Goal: Information Seeking & Learning: Understand process/instructions

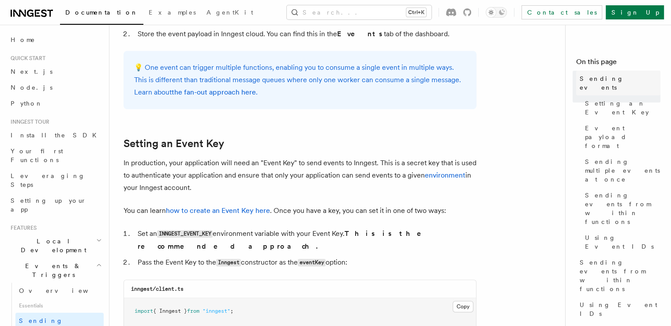
scroll to position [570, 0]
click at [642, 16] on link "Sign Up" at bounding box center [635, 12] width 58 height 14
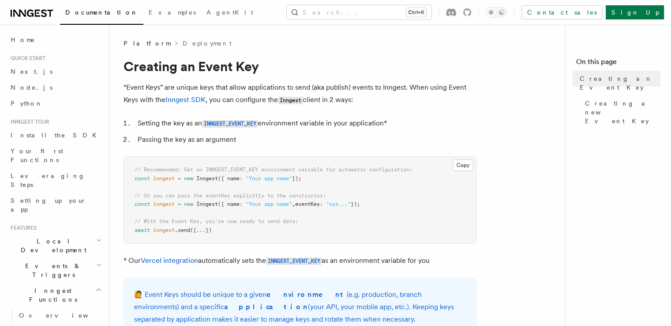
click at [309, 206] on span "eventKey" at bounding box center [307, 204] width 25 height 6
copy span "eventKey"
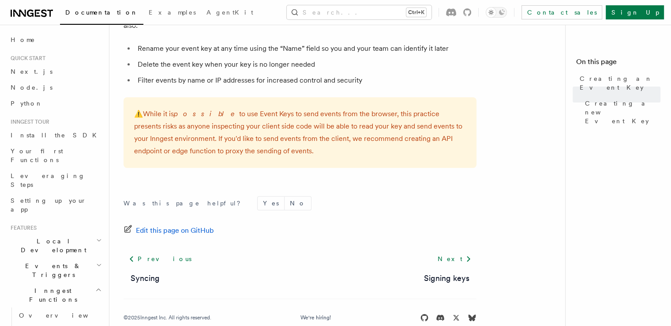
scroll to position [683, 0]
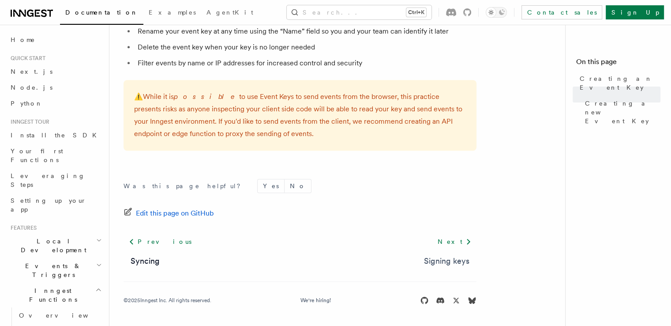
click at [438, 256] on link "Signing keys" at bounding box center [446, 261] width 45 height 12
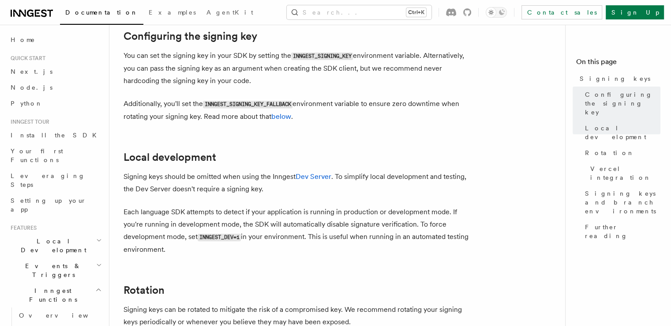
scroll to position [324, 0]
drag, startPoint x: 343, startPoint y: 182, endPoint x: 306, endPoint y: 173, distance: 37.7
click at [306, 173] on p "Signing keys should be omitted when using the Inngest Dev Server . To simplify …" at bounding box center [300, 183] width 353 height 25
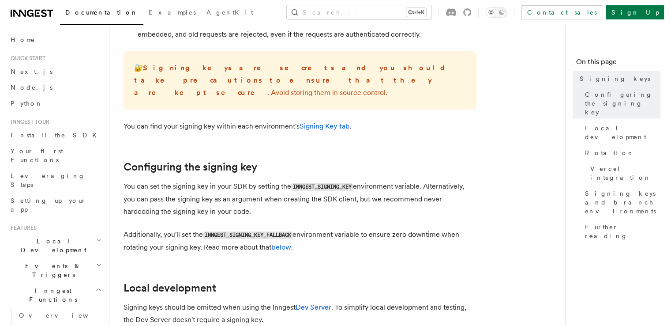
scroll to position [192, 0]
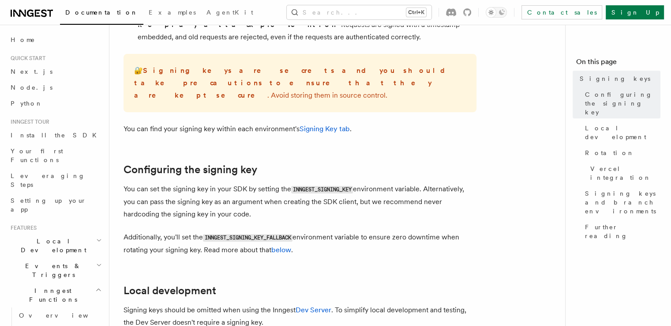
click at [311, 186] on code "INNGEST_SIGNING_KEY" at bounding box center [322, 190] width 62 height 8
click at [337, 195] on p "You can set the signing key in your SDK by setting the INNGEST_SIGNING_KEY envi…" at bounding box center [300, 202] width 353 height 38
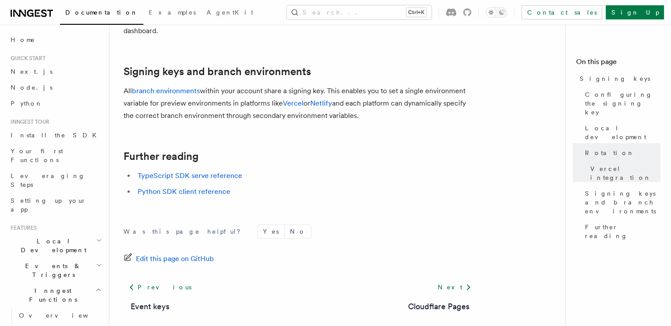
scroll to position [999, 0]
click at [210, 169] on ul "TypeScript SDK serve reference Python SDK client reference" at bounding box center [300, 183] width 353 height 28
click at [208, 171] on link "TypeScript SDK serve reference" at bounding box center [190, 175] width 105 height 8
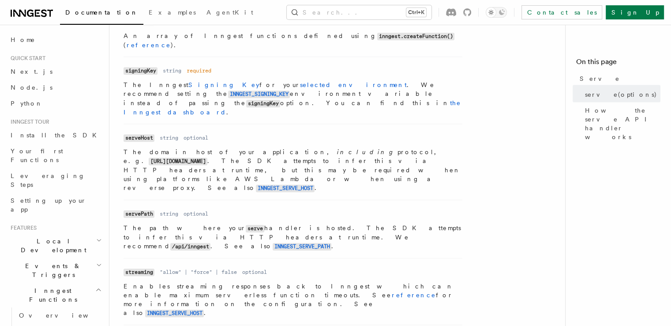
scroll to position [433, 0]
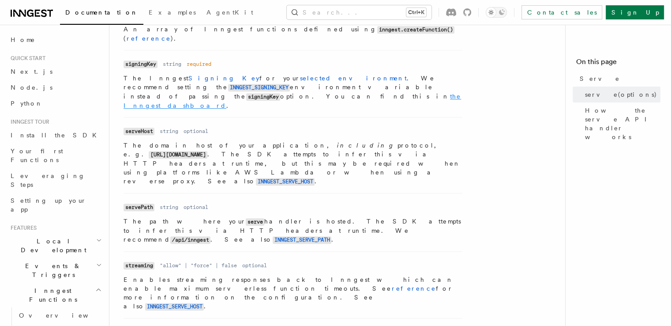
click at [350, 93] on link "the Inngest dashboard" at bounding box center [293, 101] width 338 height 16
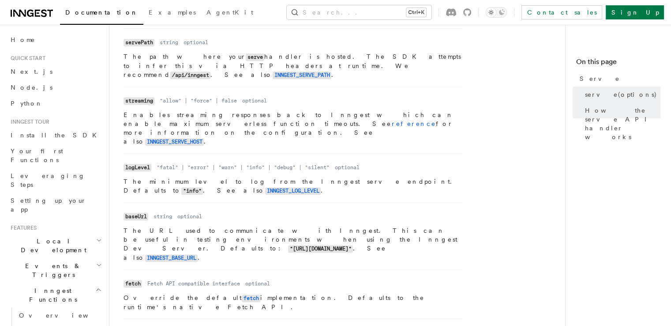
scroll to position [587, 0]
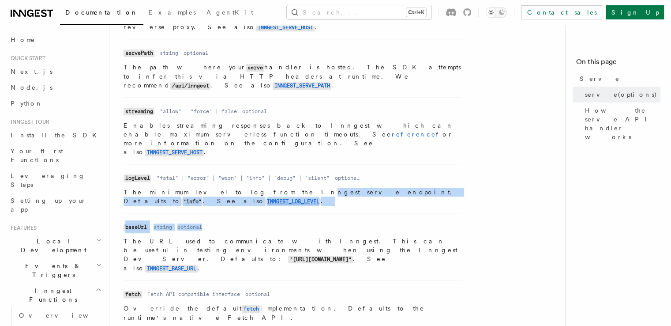
drag, startPoint x: 252, startPoint y: 100, endPoint x: 225, endPoint y: 137, distance: 46.3
click at [225, 137] on ul "Name client Type Inngest client Required required Description An Inngest client…" at bounding box center [293, 97] width 339 height 564
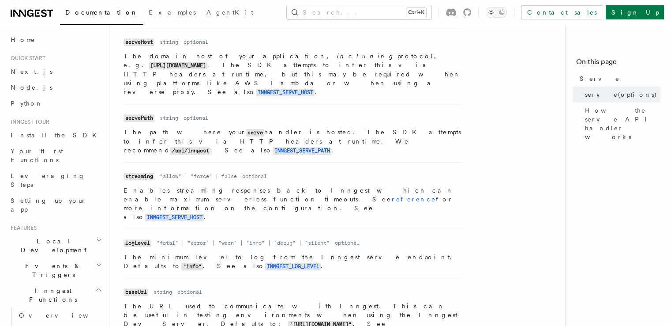
click at [256, 173] on dd "optional" at bounding box center [254, 176] width 25 height 7
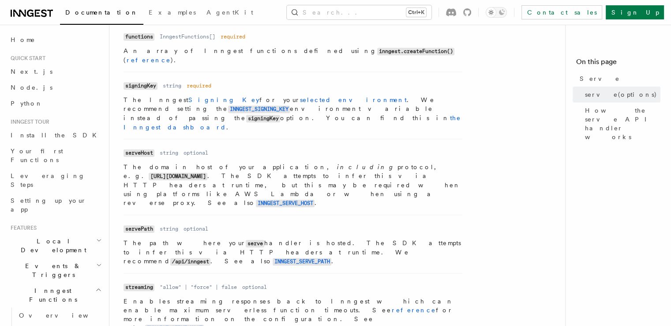
scroll to position [406, 0]
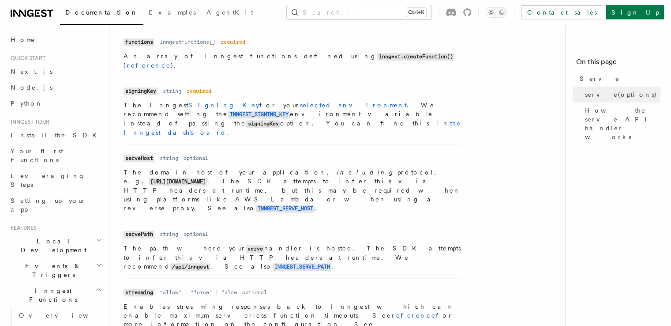
click at [246, 120] on code "signingKey" at bounding box center [263, 124] width 34 height 8
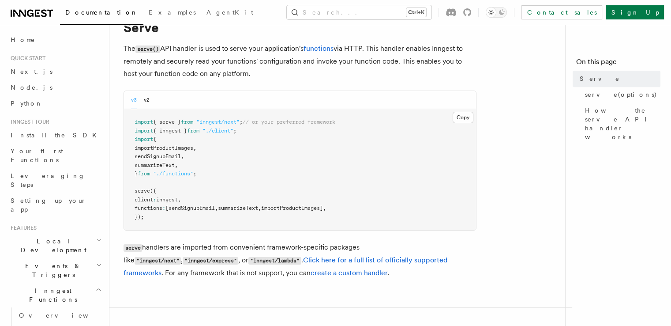
scroll to position [39, 0]
click at [144, 96] on button "v2" at bounding box center [147, 99] width 6 height 18
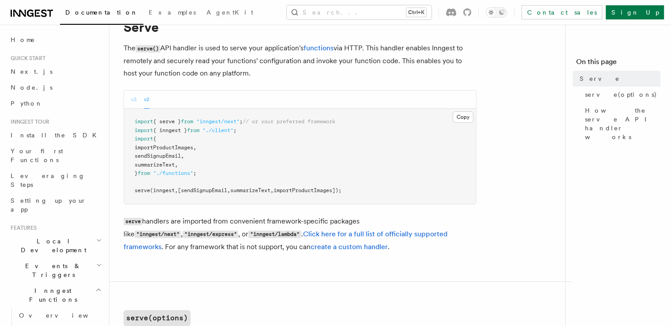
click at [133, 98] on button "v3" at bounding box center [134, 99] width 6 height 18
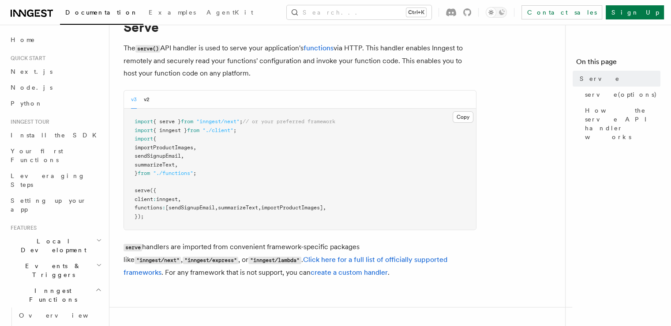
click at [153, 100] on div "v3 v2" at bounding box center [300, 99] width 352 height 18
click at [144, 98] on button "v2" at bounding box center [147, 99] width 6 height 18
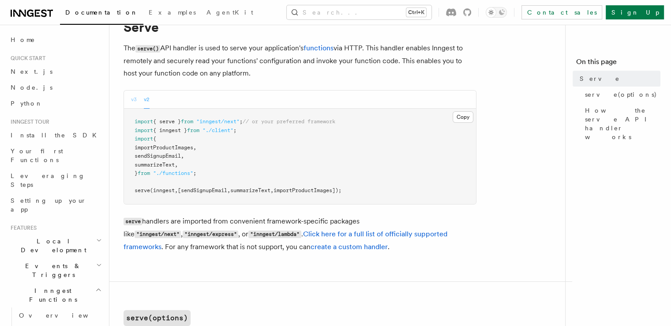
click at [132, 100] on button "v3" at bounding box center [134, 99] width 6 height 18
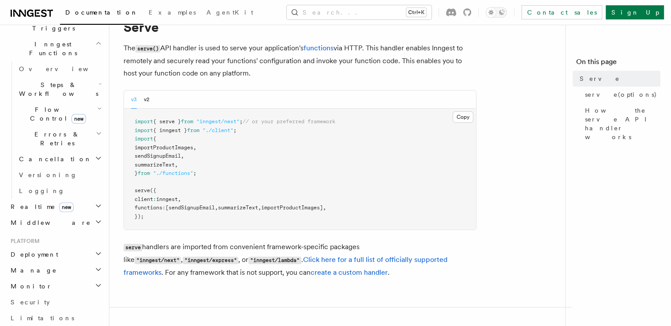
scroll to position [282, 0]
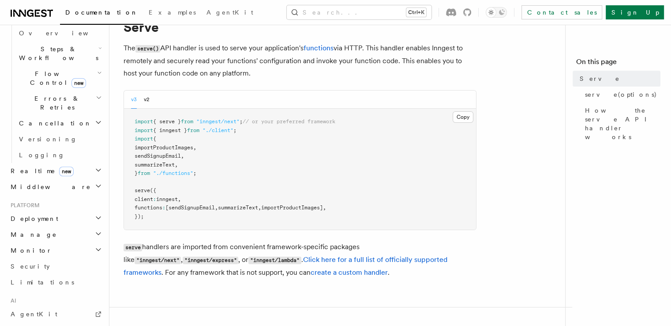
click at [56, 179] on h2 "Middleware" at bounding box center [55, 187] width 97 height 16
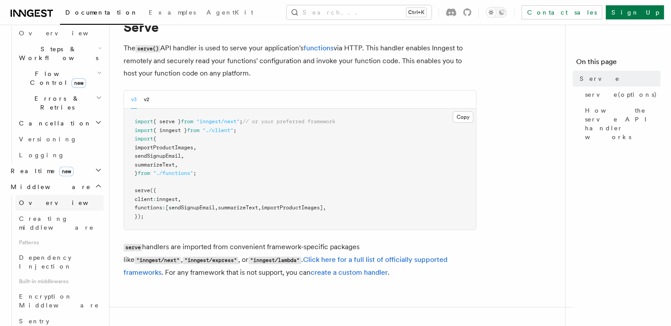
click at [39, 199] on span "Overview" at bounding box center [64, 202] width 91 height 7
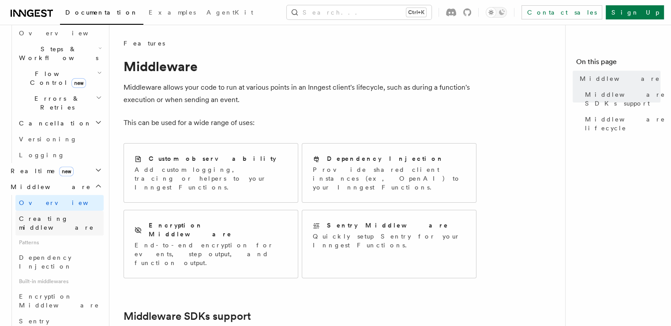
click at [56, 214] on span "Creating middleware" at bounding box center [61, 223] width 85 height 18
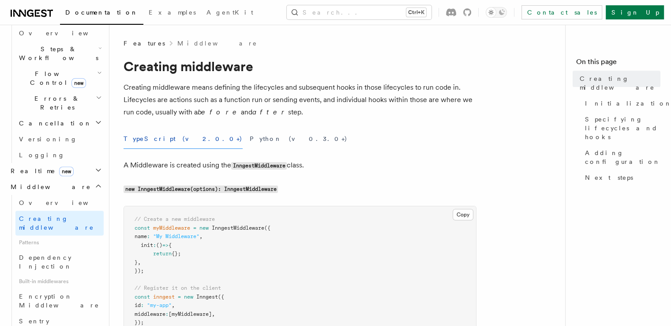
scroll to position [76, 0]
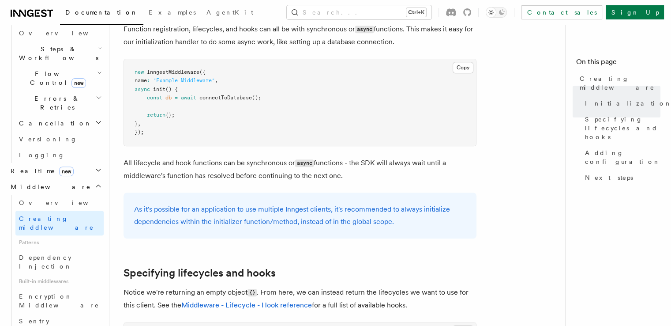
click at [201, 222] on p "As it's possible for an application to use multiple Inngest clients, it's recom…" at bounding box center [300, 215] width 332 height 25
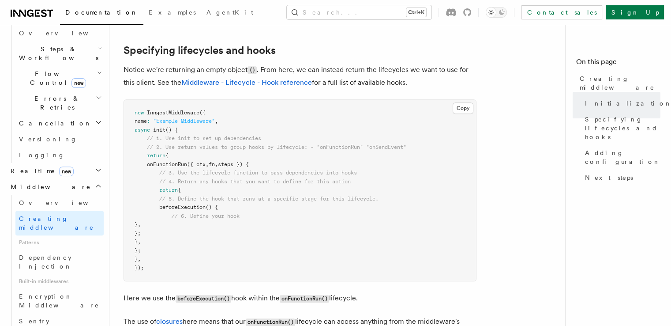
scroll to position [723, 0]
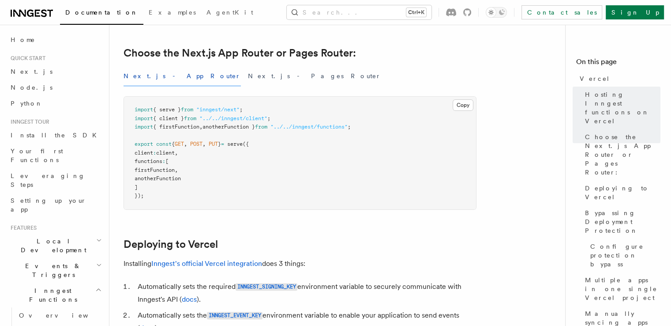
scroll to position [208, 0]
click at [637, 15] on link "Sign Up" at bounding box center [635, 12] width 58 height 14
click at [243, 117] on span ""../../inngest/client"" at bounding box center [233, 119] width 68 height 6
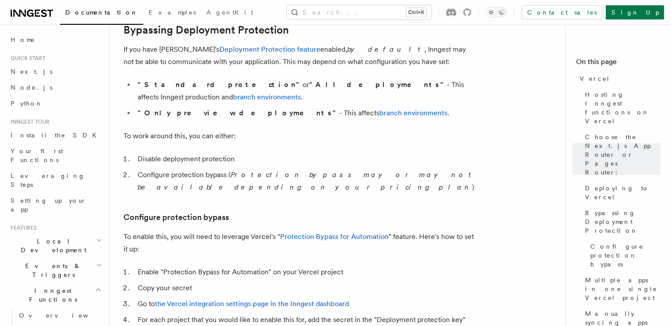
scroll to position [671, 0]
click at [258, 106] on li ""Only preview deployments" - This affects branch environments ." at bounding box center [306, 112] width 342 height 12
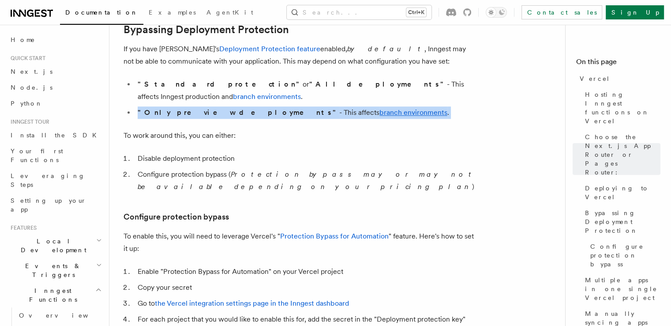
click at [258, 106] on li ""Only preview deployments" - This affects branch environments ." at bounding box center [306, 112] width 342 height 12
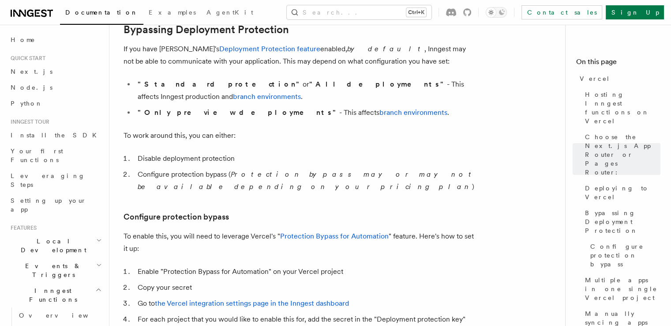
click at [269, 129] on p "To work around this, you can either:" at bounding box center [300, 135] width 353 height 12
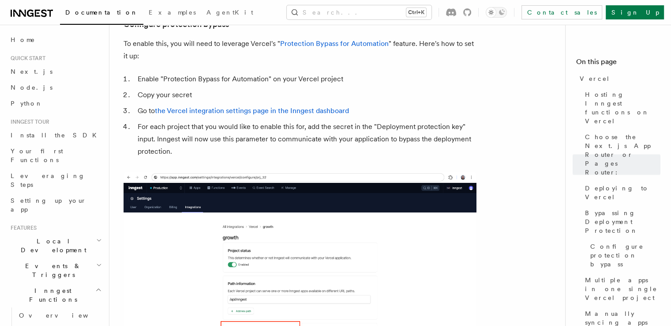
scroll to position [898, 0]
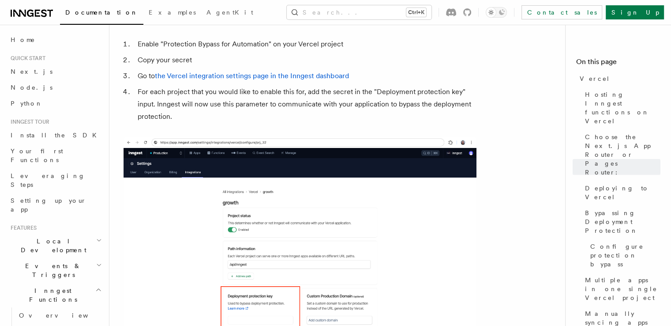
drag, startPoint x: 269, startPoint y: 118, endPoint x: 232, endPoint y: 181, distance: 72.8
click at [232, 181] on img at bounding box center [300, 242] width 353 height 211
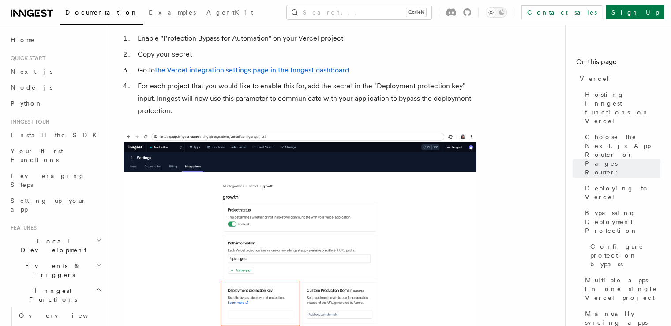
scroll to position [881, 0]
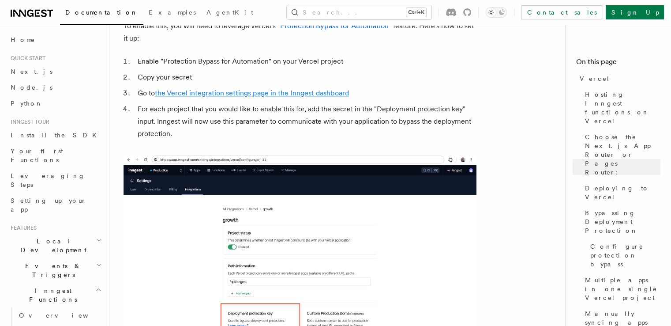
click at [218, 89] on link "the Vercel integration settings page in the Inngest dashboard" at bounding box center [252, 93] width 194 height 8
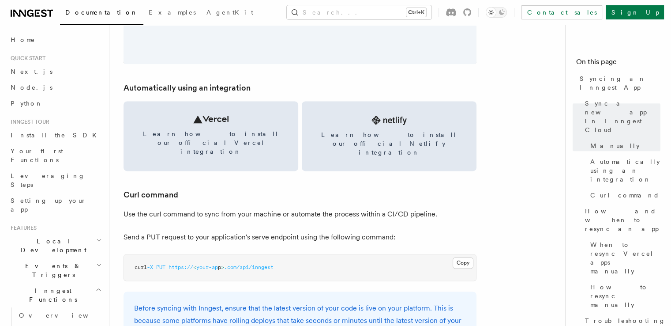
scroll to position [1186, 0]
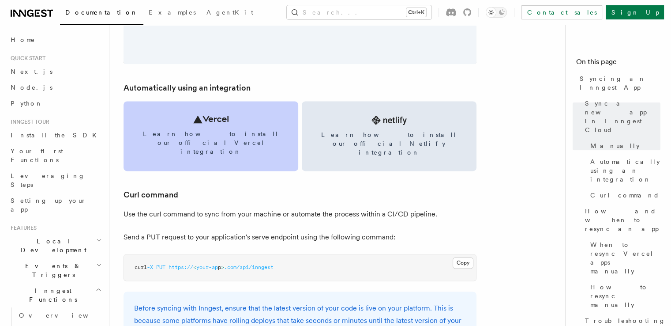
click at [245, 119] on link "Learn how to install our official Vercel integration" at bounding box center [211, 136] width 175 height 70
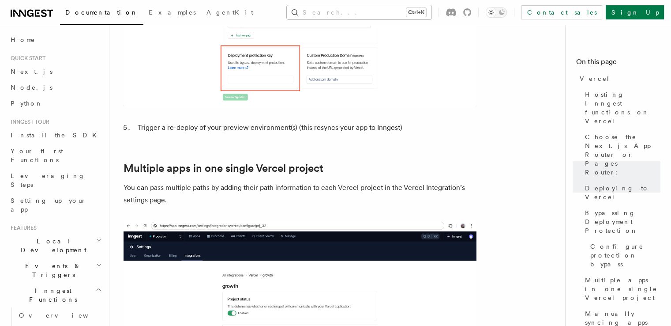
scroll to position [1133, 0]
